Goal: Information Seeking & Learning: Learn about a topic

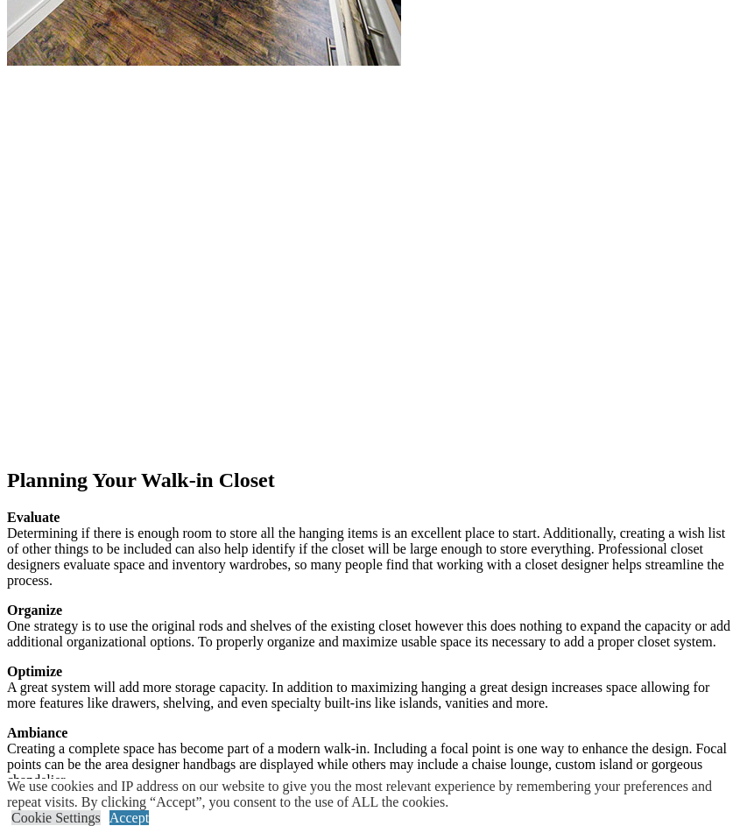
scroll to position [2588, 0]
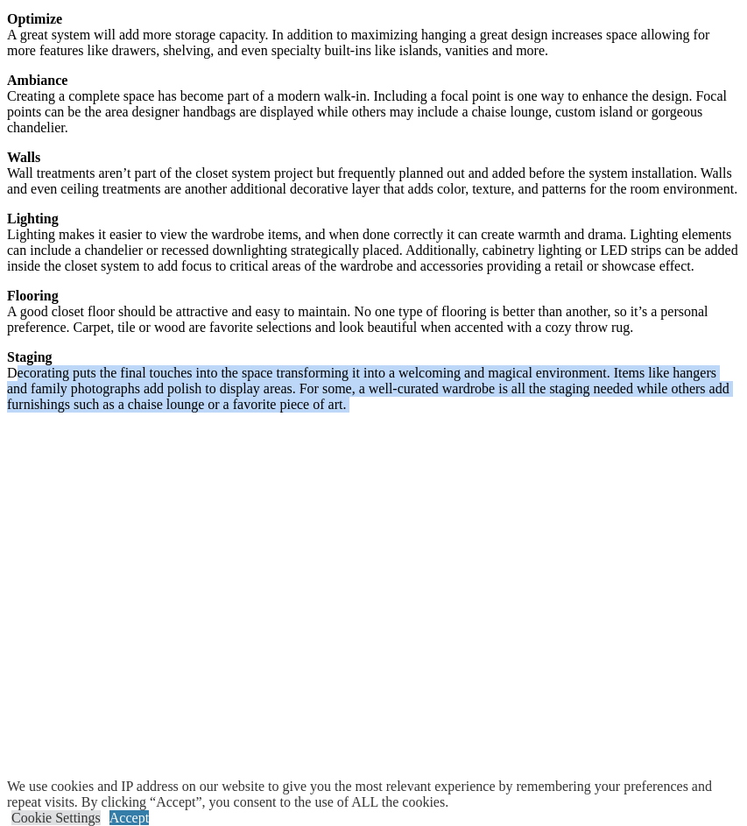
scroll to position [3136, 0]
